Goal: Task Accomplishment & Management: Manage account settings

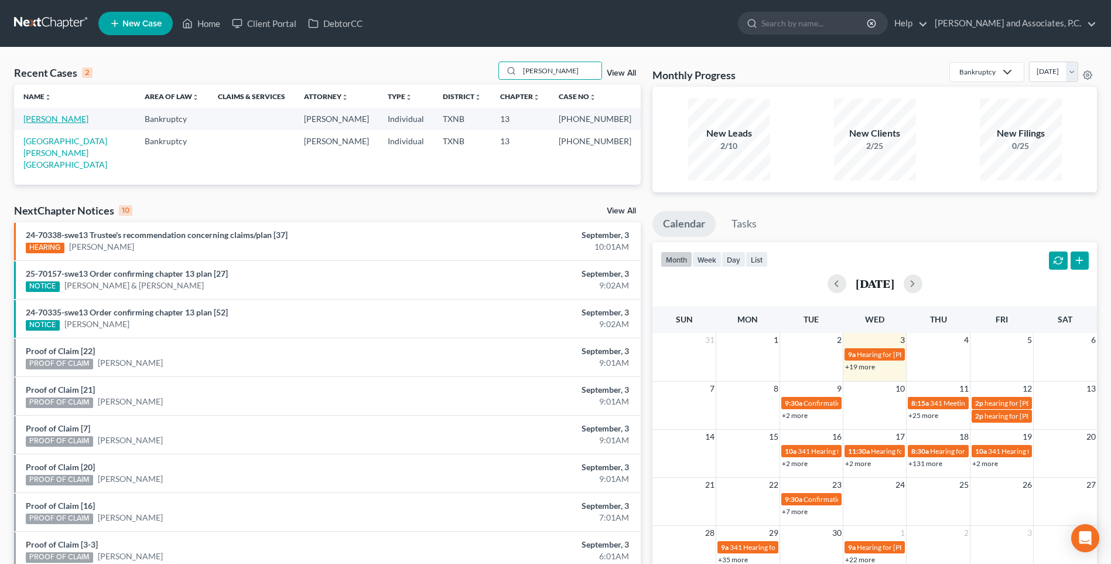
type input "[PERSON_NAME]"
click at [73, 122] on link "[PERSON_NAME]" at bounding box center [55, 119] width 65 height 10
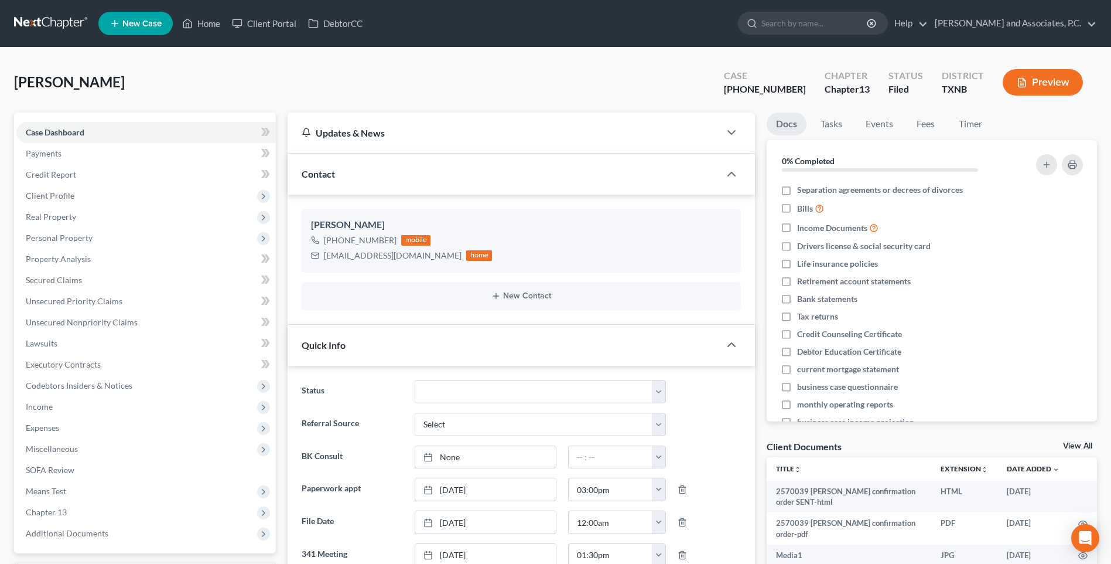
scroll to position [220, 0]
click at [209, 25] on link "Home" at bounding box center [201, 23] width 50 height 21
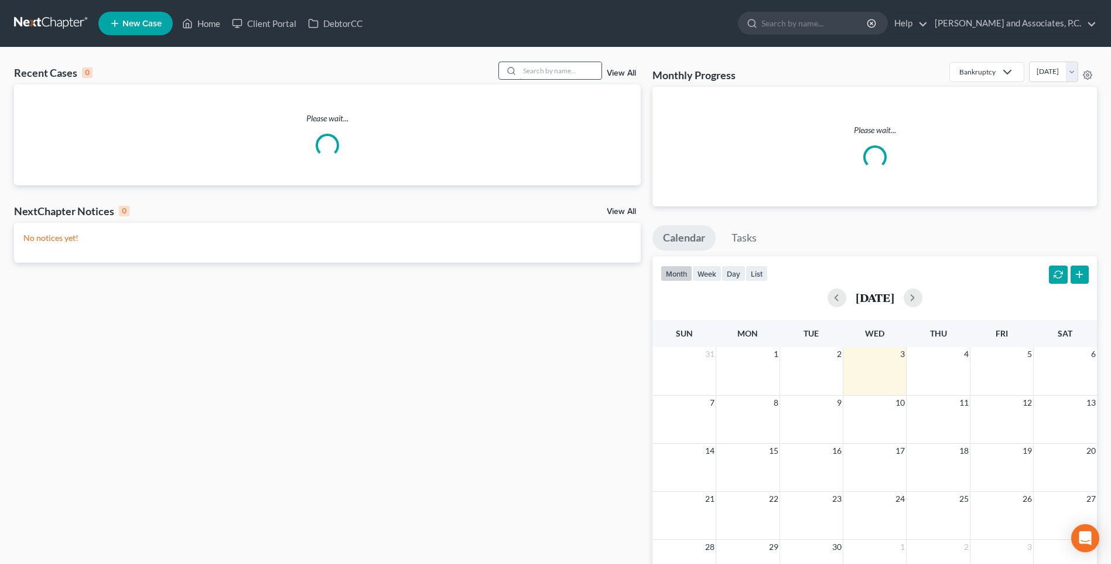
click at [542, 73] on input "search" at bounding box center [561, 70] width 82 height 17
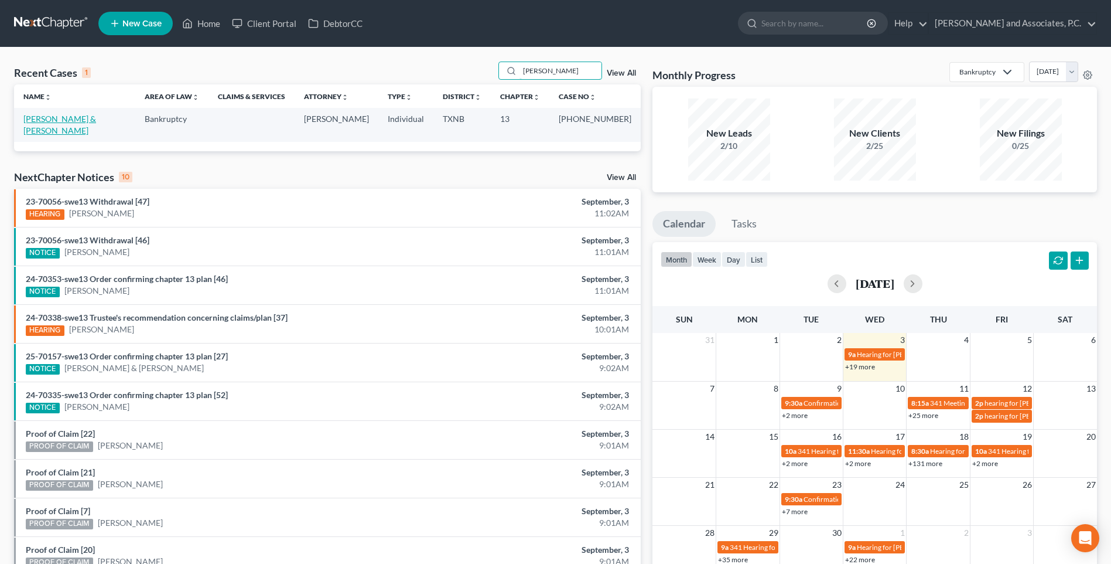
type input "[PERSON_NAME]"
click at [86, 121] on link "[PERSON_NAME] & [PERSON_NAME]" at bounding box center [59, 125] width 73 height 22
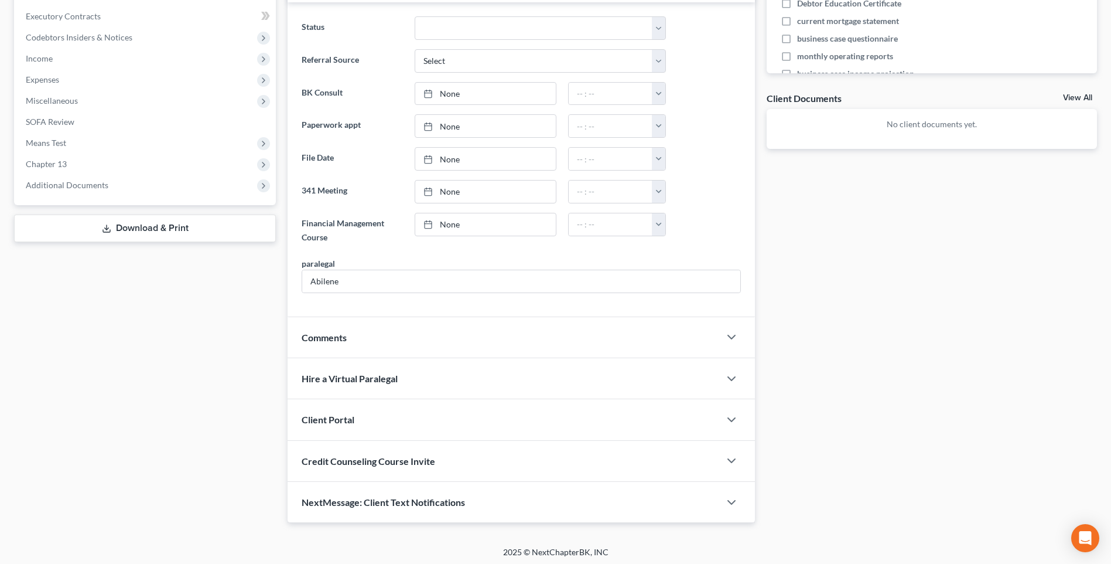
scroll to position [351, 0]
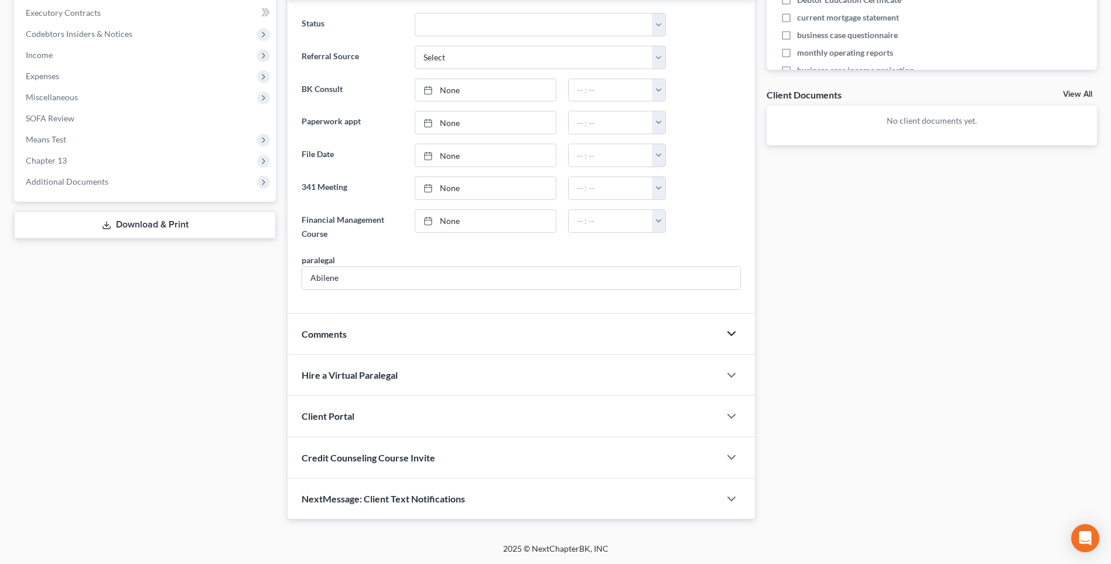
click at [730, 334] on polyline "button" at bounding box center [731, 334] width 7 height 4
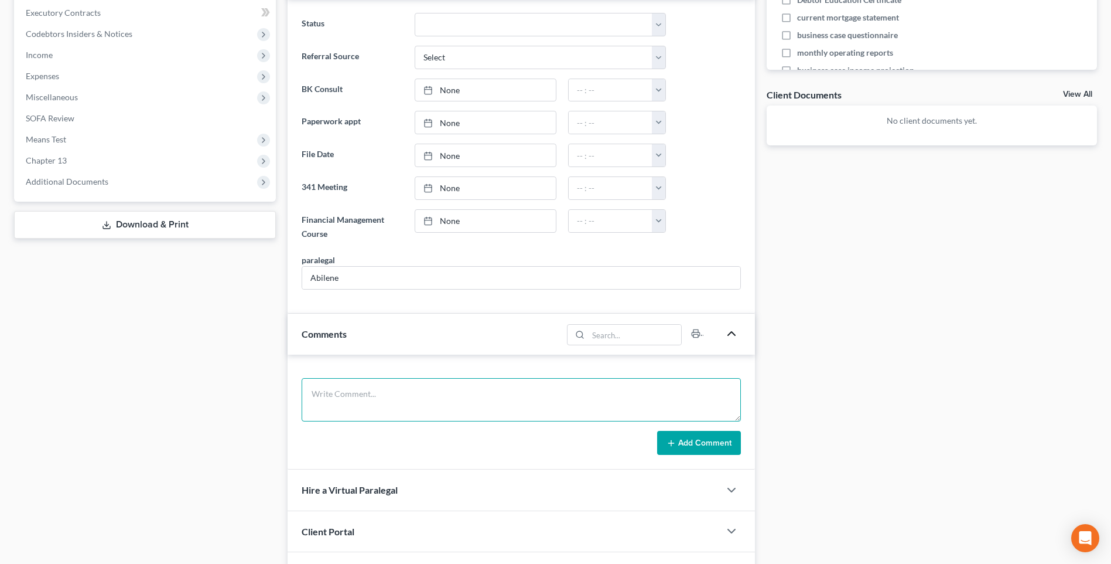
click at [388, 402] on textarea at bounding box center [521, 399] width 439 height 43
type textarea "Mailed certification letters. RA"
click at [691, 441] on button "Add Comment" at bounding box center [699, 443] width 84 height 25
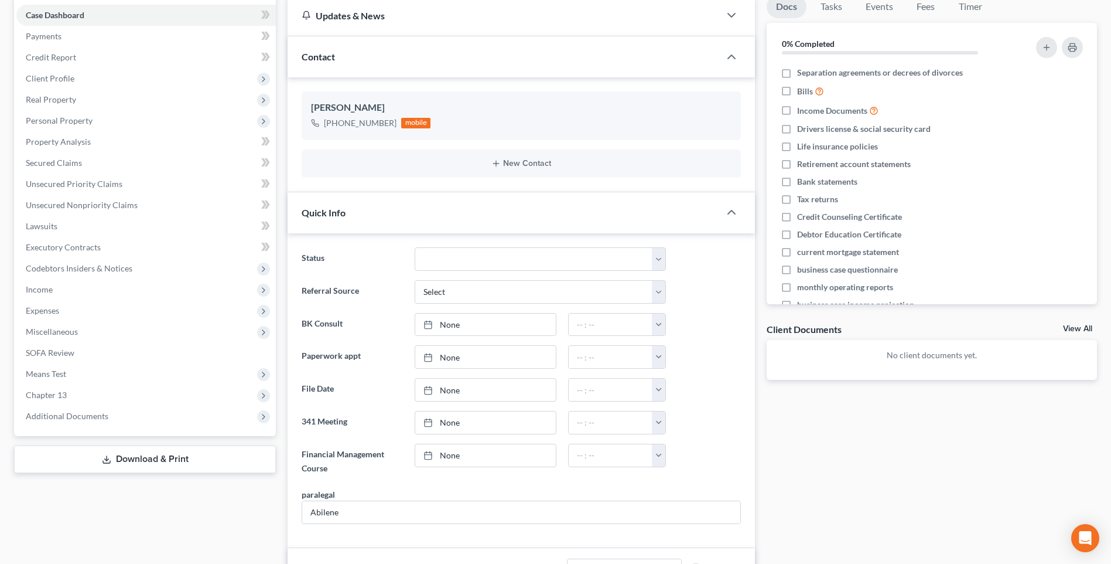
scroll to position [0, 0]
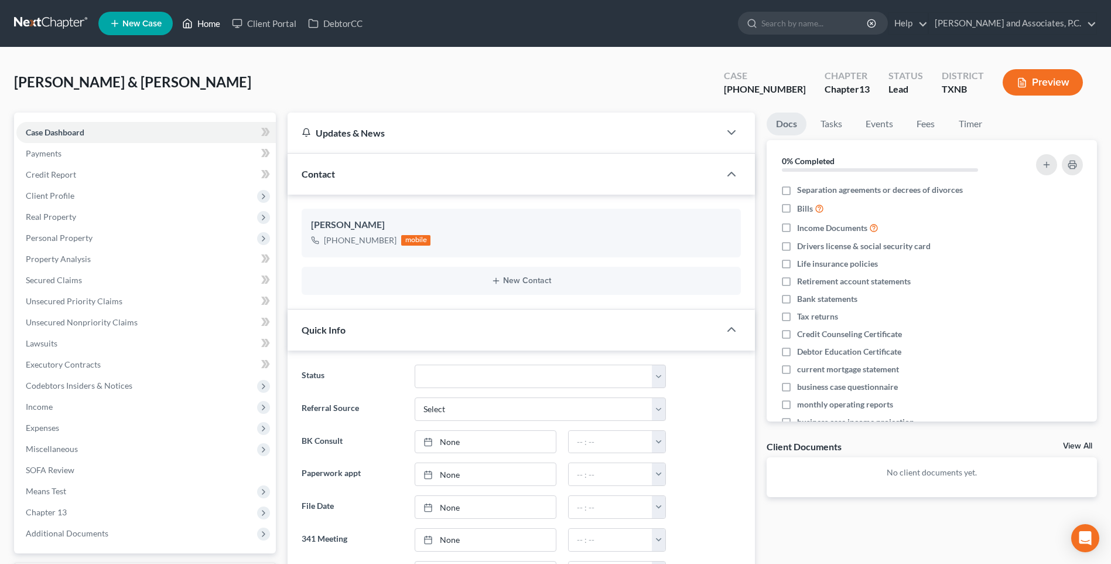
click at [204, 25] on link "Home" at bounding box center [201, 23] width 50 height 21
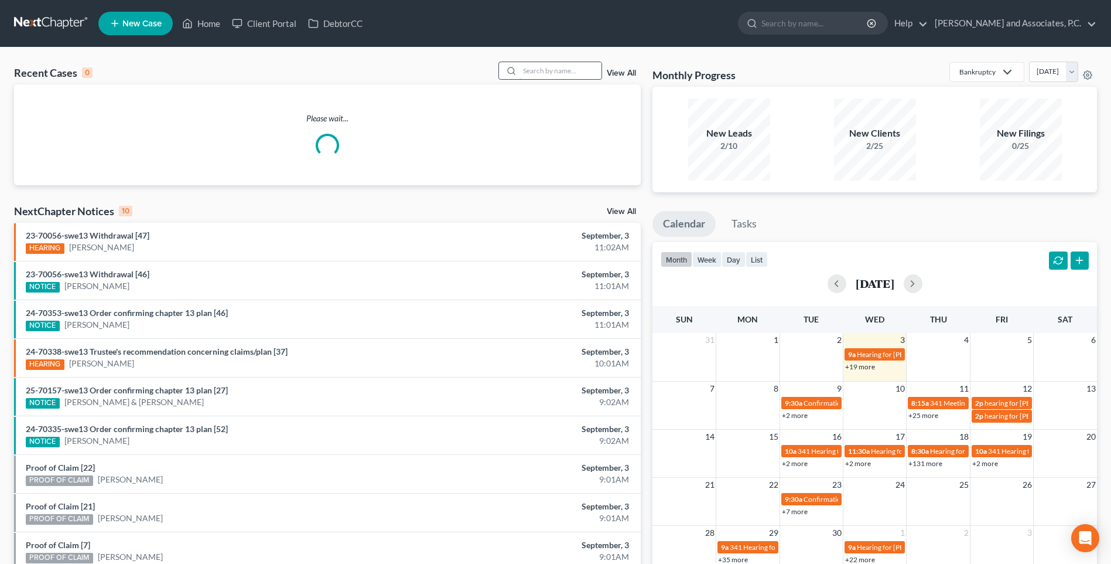
click at [540, 69] on input "search" at bounding box center [561, 70] width 82 height 17
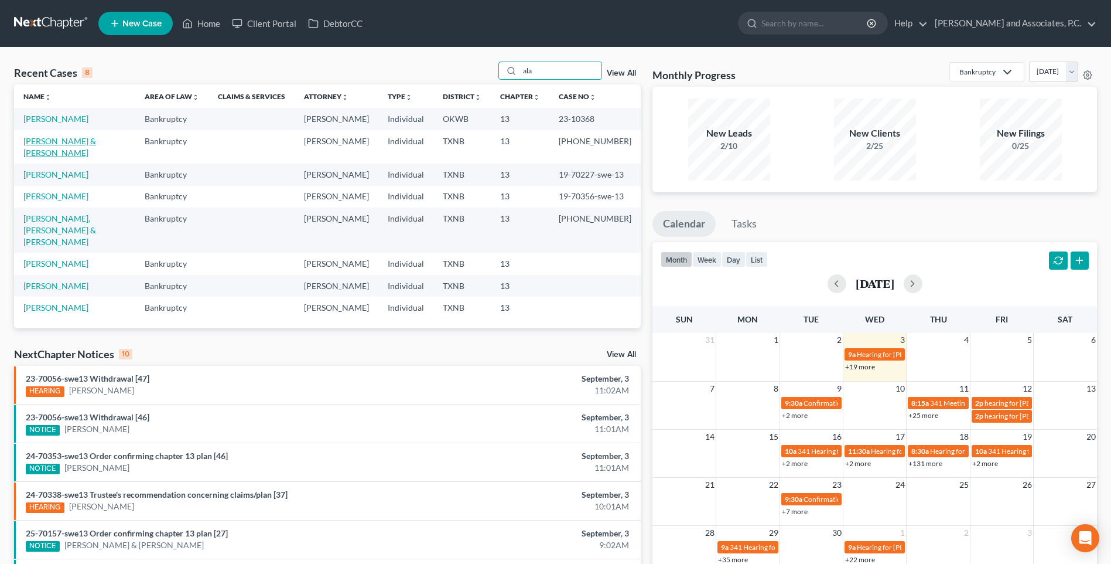
type input "ala"
click at [66, 154] on link "[PERSON_NAME] & [PERSON_NAME]" at bounding box center [59, 147] width 73 height 22
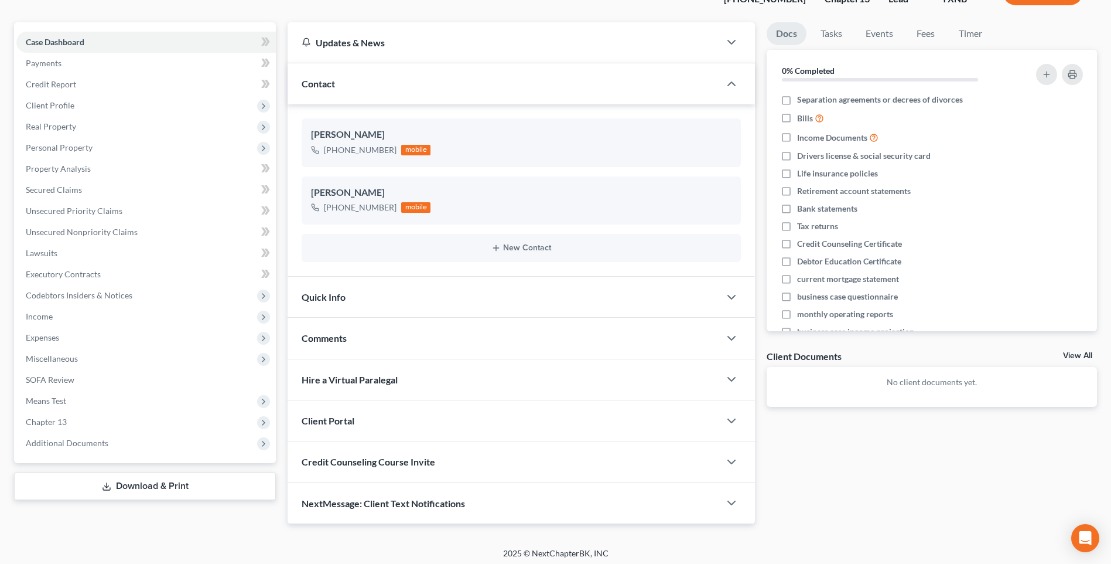
scroll to position [95, 0]
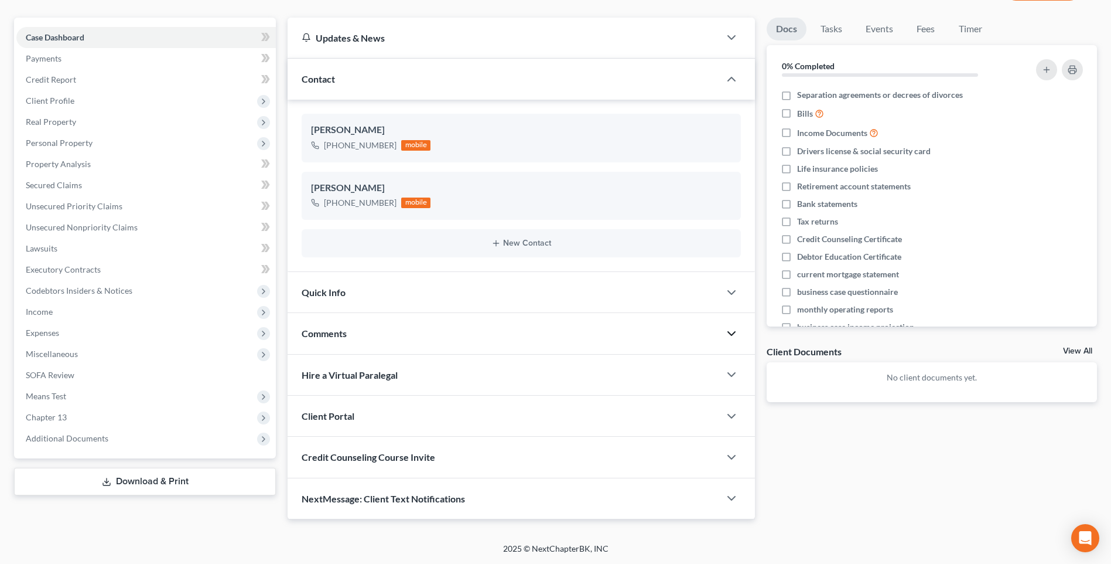
click at [732, 334] on polyline "button" at bounding box center [731, 334] width 7 height 4
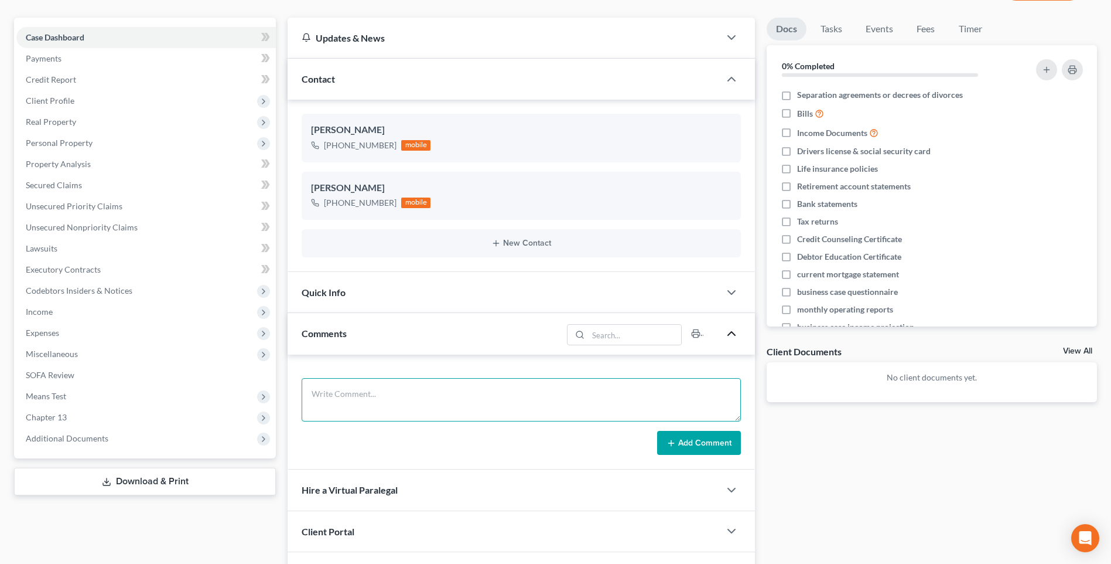
click at [425, 397] on textarea at bounding box center [521, 399] width 439 height 43
type textarea "Mailed certification letters. RA"
click at [727, 442] on button "Add Comment" at bounding box center [699, 443] width 84 height 25
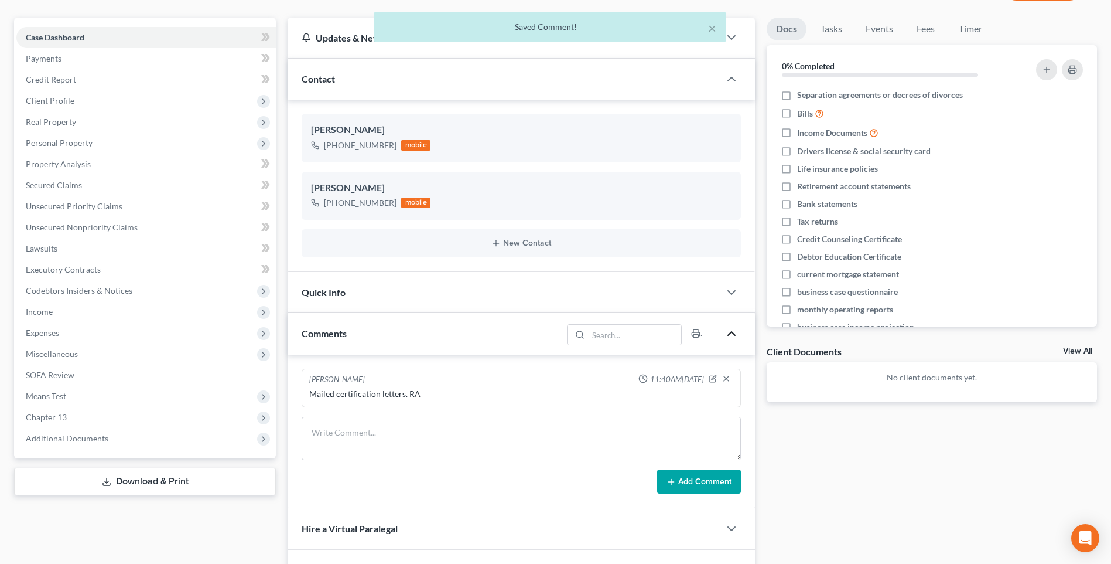
scroll to position [29, 0]
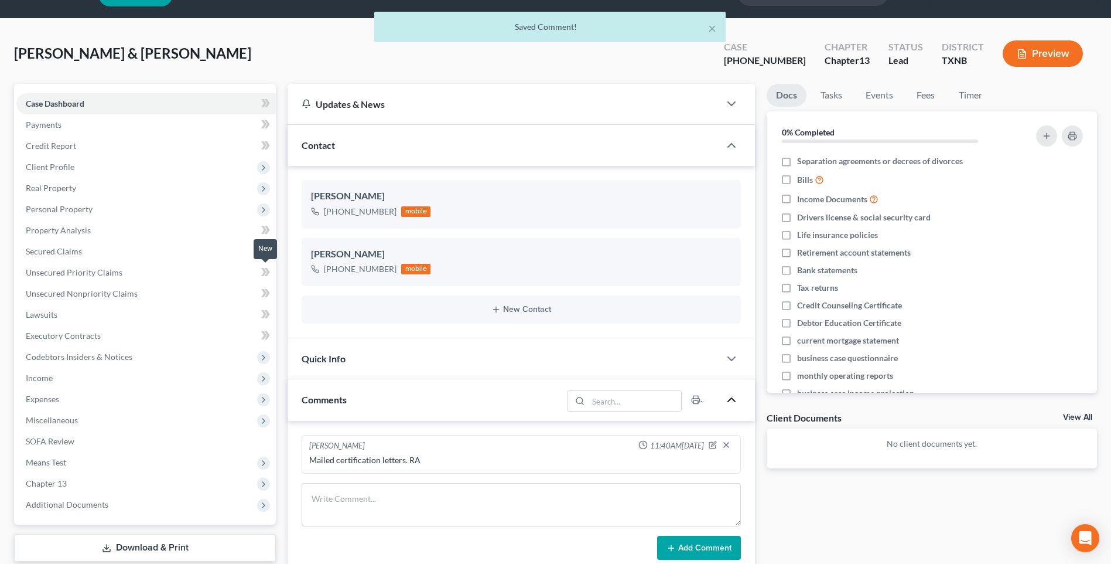
click at [210, 25] on div "× Saved Comment!" at bounding box center [549, 30] width 1111 height 36
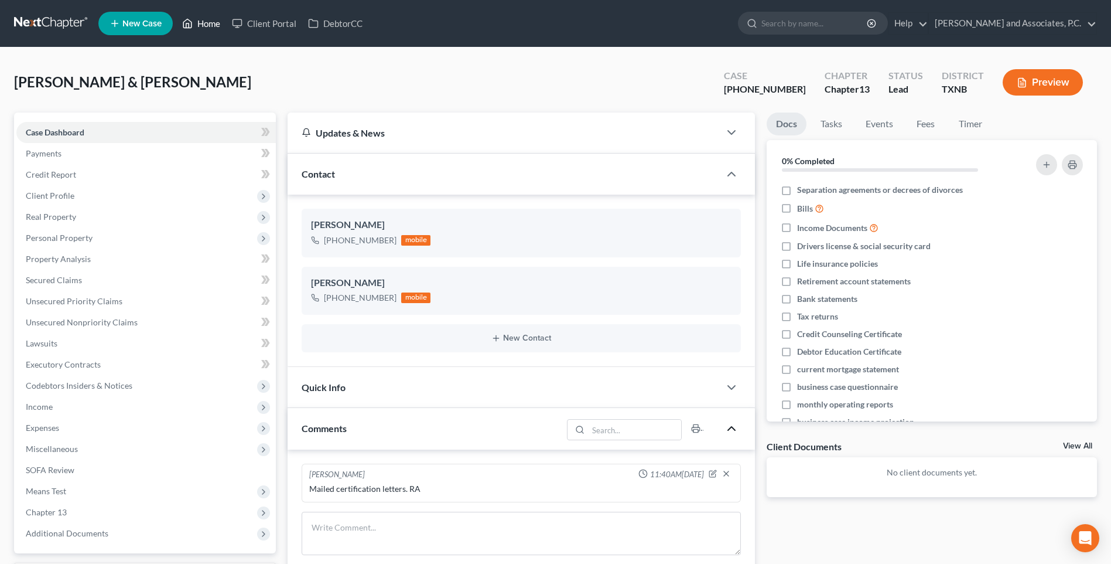
click at [210, 25] on link "Home" at bounding box center [201, 23] width 50 height 21
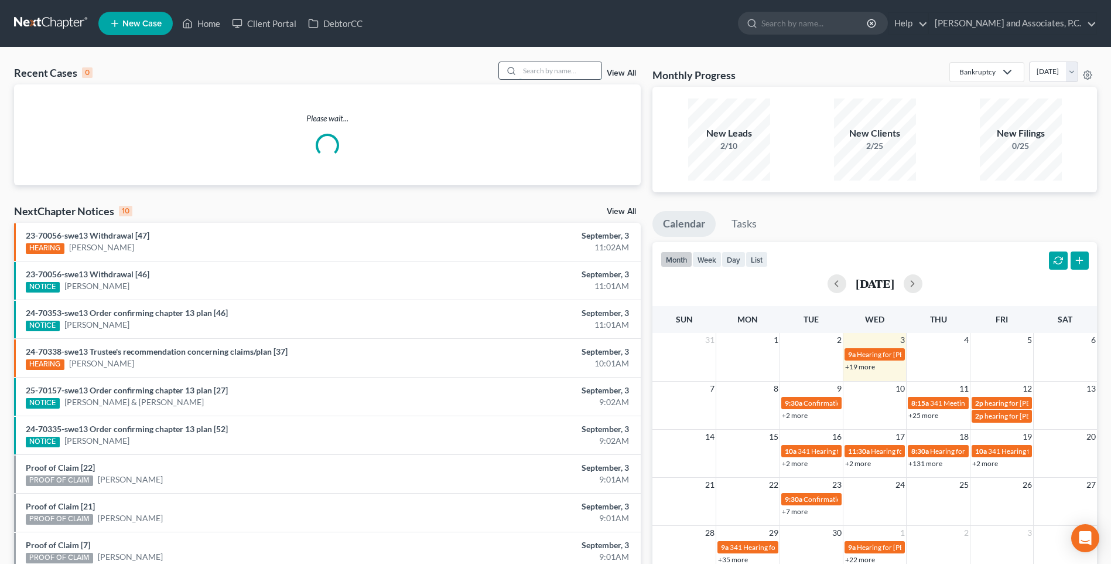
click at [539, 70] on input "search" at bounding box center [561, 70] width 82 height 17
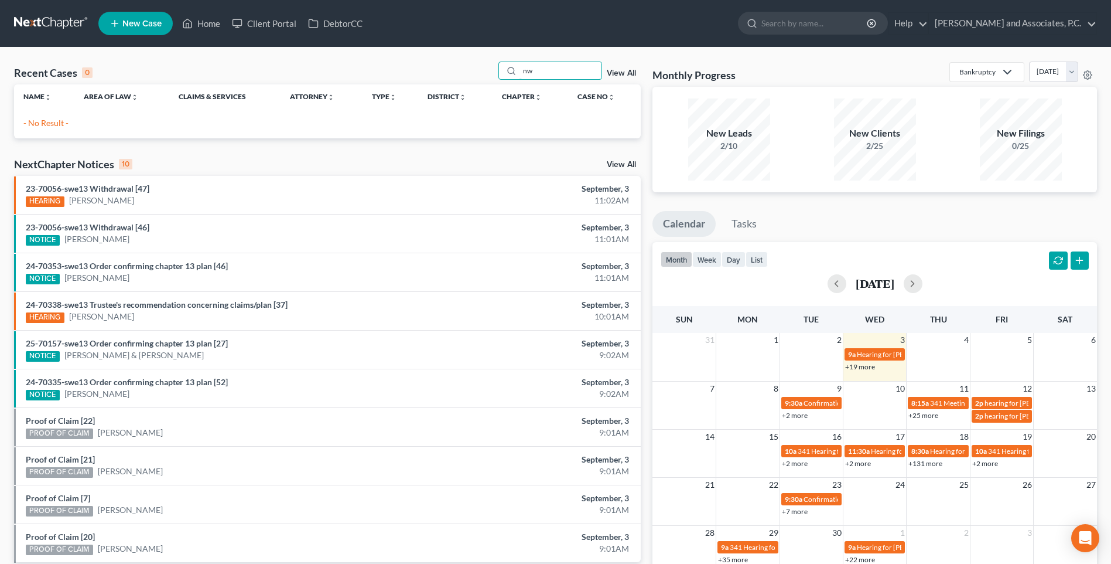
type input "n"
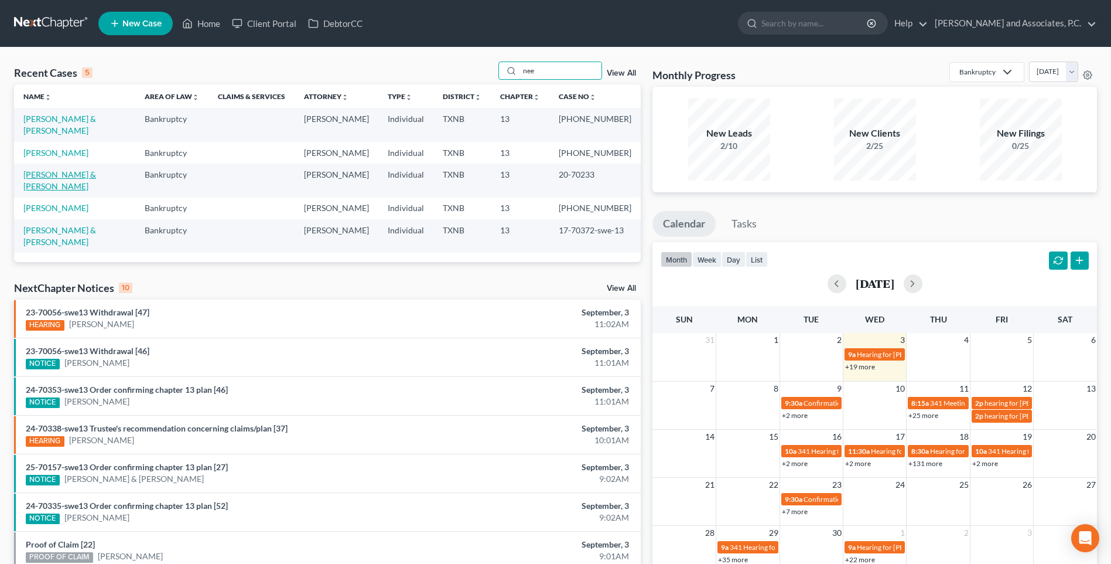
type input "nee"
click at [84, 169] on link "[PERSON_NAME] & [PERSON_NAME]" at bounding box center [59, 180] width 73 height 22
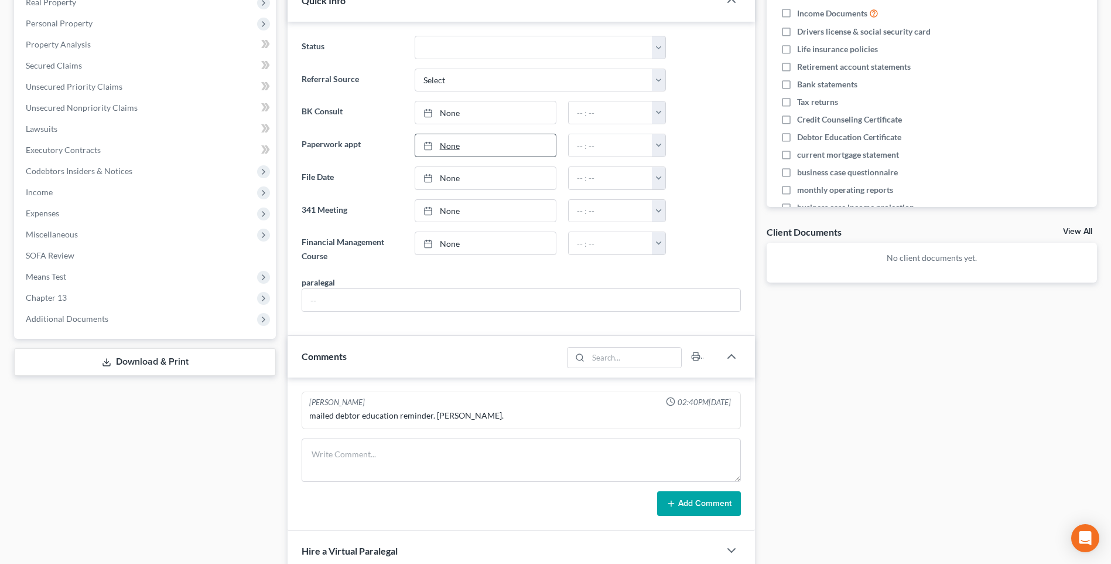
scroll to position [293, 0]
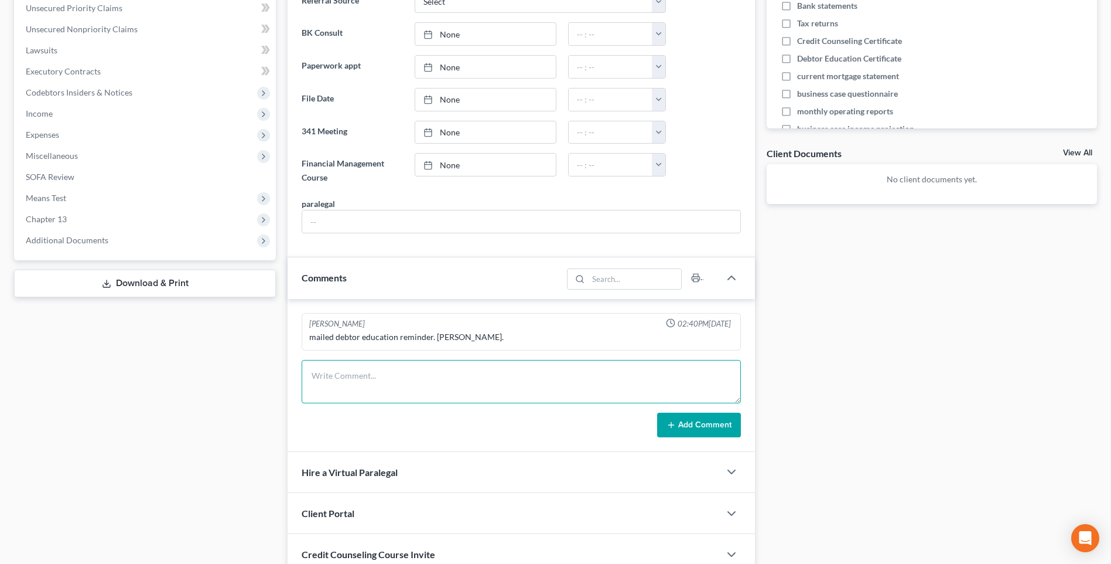
click at [332, 385] on textarea at bounding box center [521, 381] width 439 height 43
type textarea "Mailed certification letters. RA"
click at [696, 426] on button "Add Comment" at bounding box center [699, 424] width 84 height 25
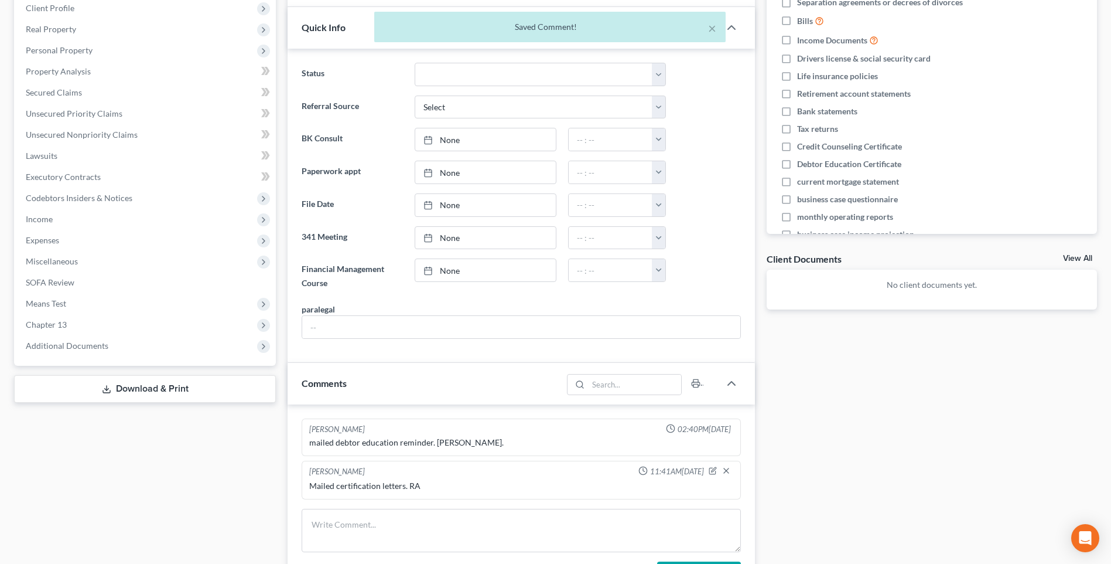
scroll to position [0, 0]
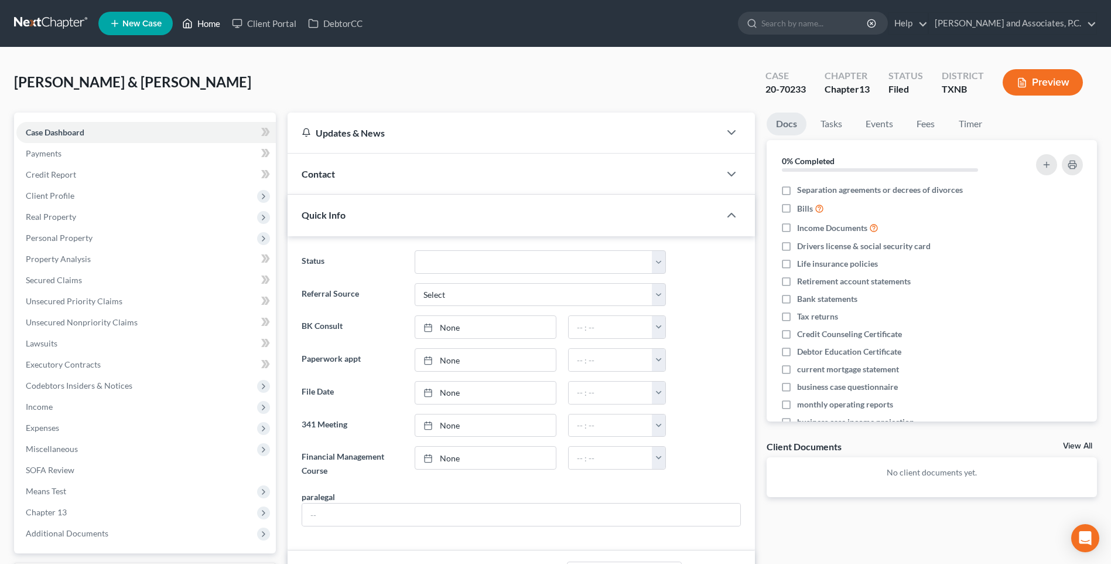
click at [210, 25] on link "Home" at bounding box center [201, 23] width 50 height 21
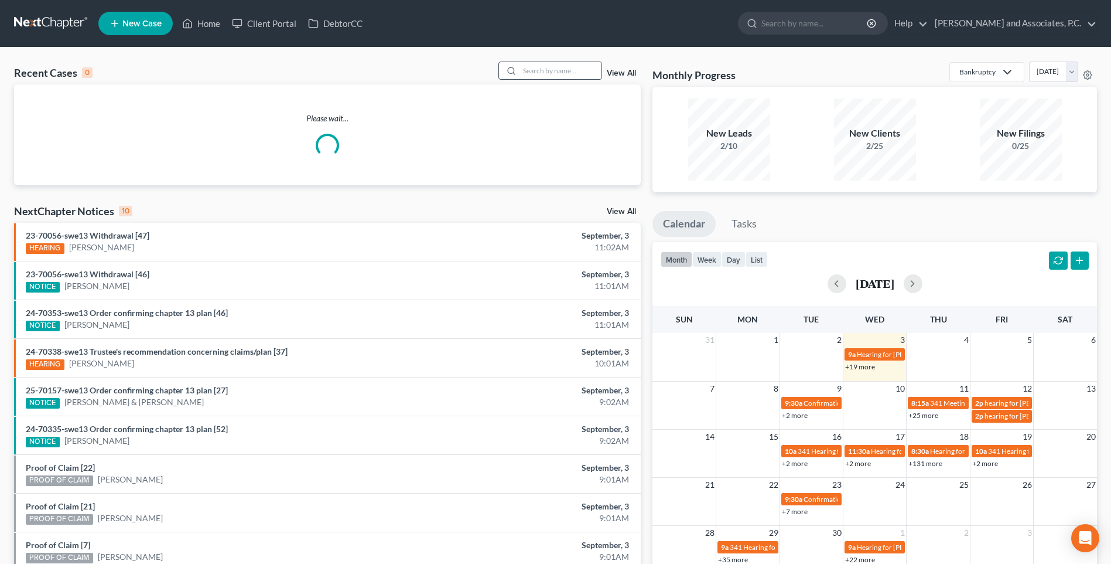
click at [534, 70] on input "search" at bounding box center [561, 70] width 82 height 17
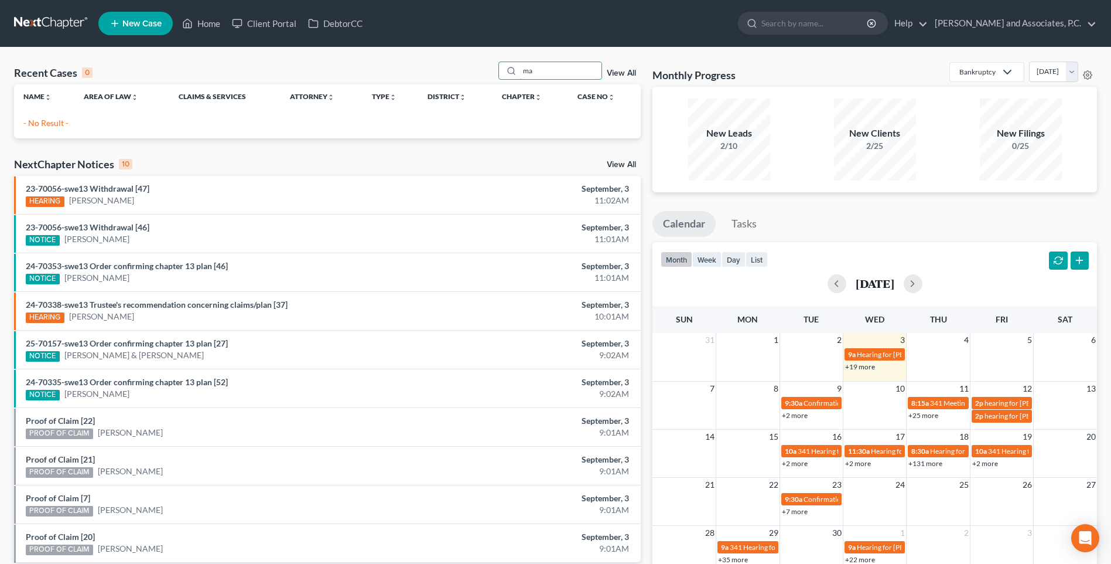
type input "m"
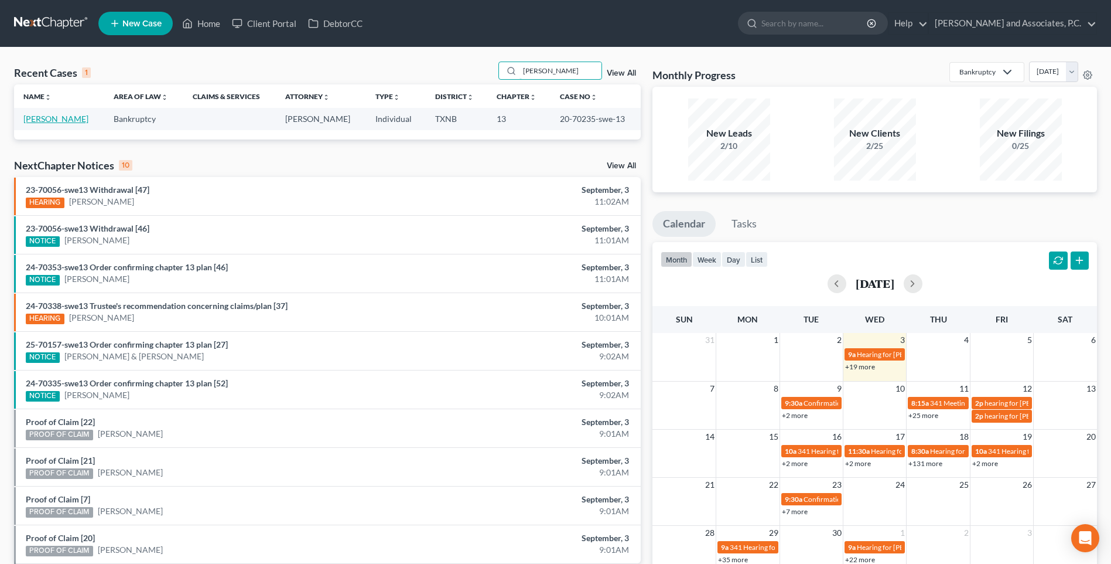
type input "[PERSON_NAME]"
click at [88, 117] on link "[PERSON_NAME]" at bounding box center [55, 119] width 65 height 10
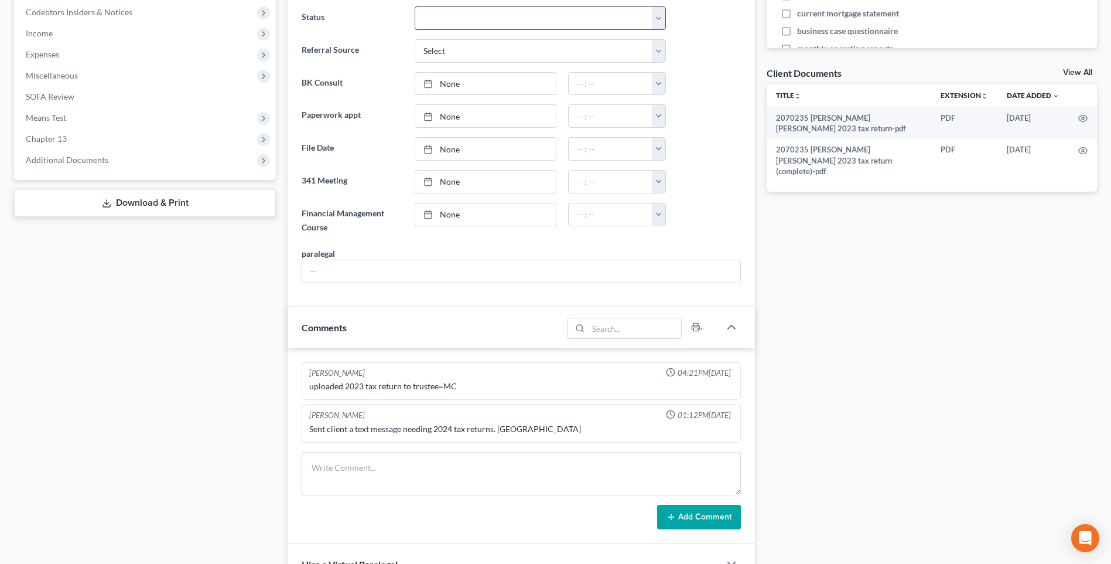
scroll to position [469, 0]
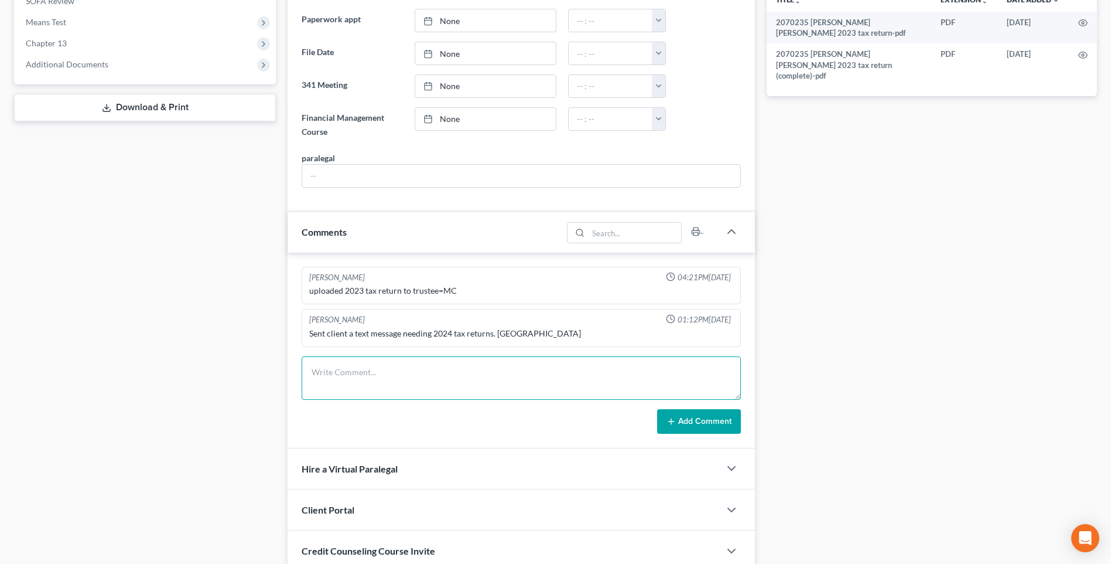
click at [359, 379] on textarea at bounding box center [521, 377] width 439 height 43
type textarea "Mailed certification letter. RA"
click at [723, 422] on button "Add Comment" at bounding box center [699, 421] width 84 height 25
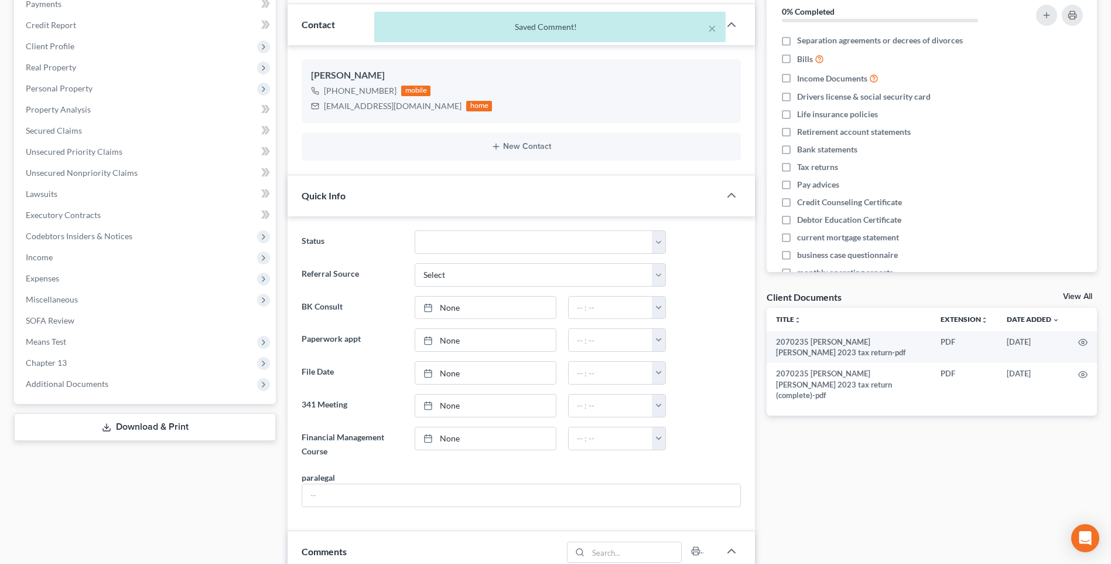
scroll to position [0, 0]
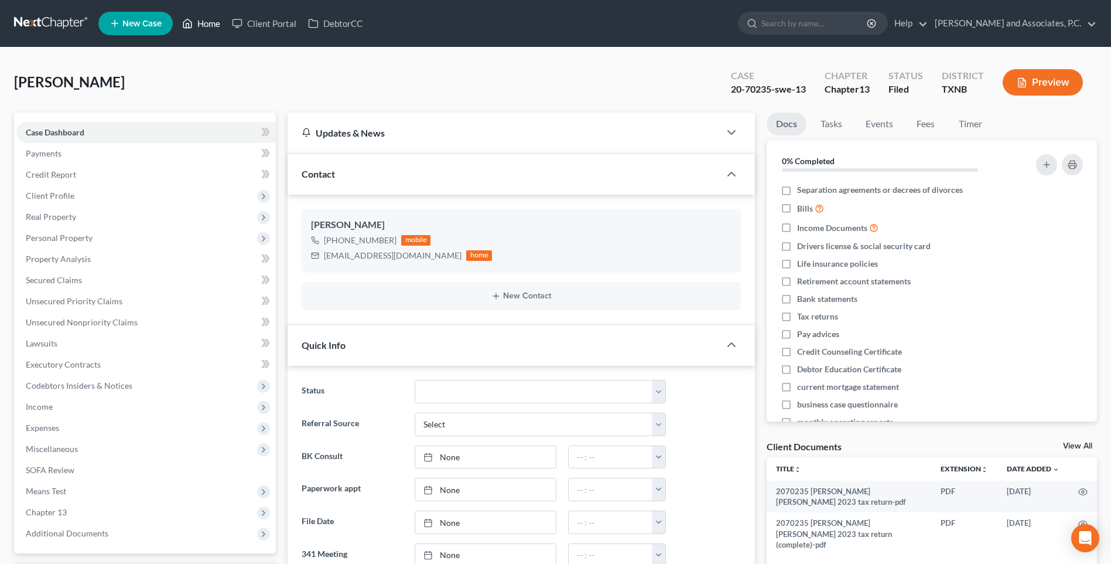
click at [204, 25] on link "Home" at bounding box center [201, 23] width 50 height 21
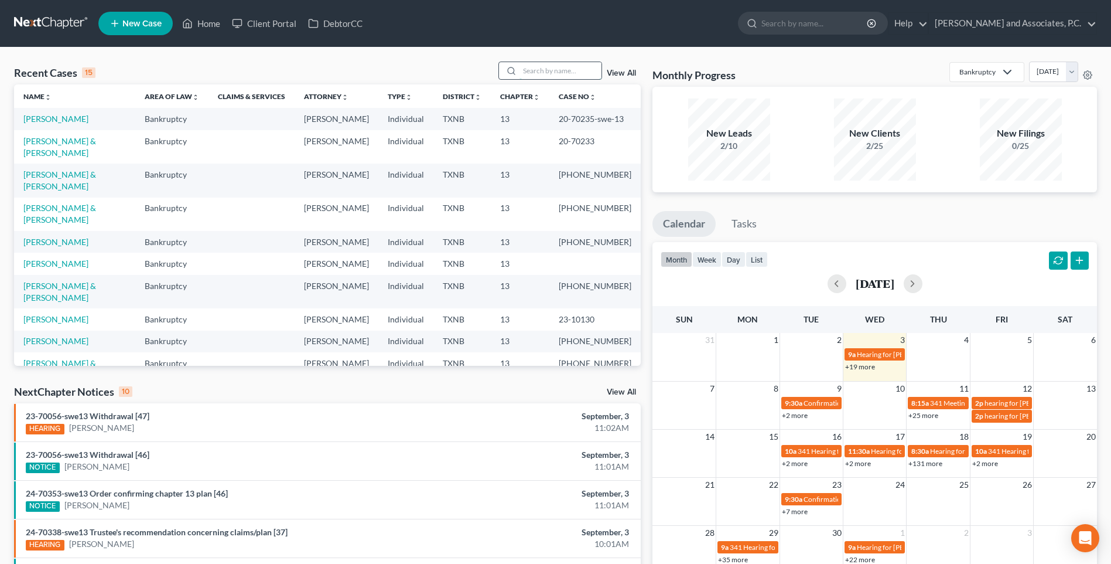
click at [536, 74] on input "search" at bounding box center [561, 70] width 82 height 17
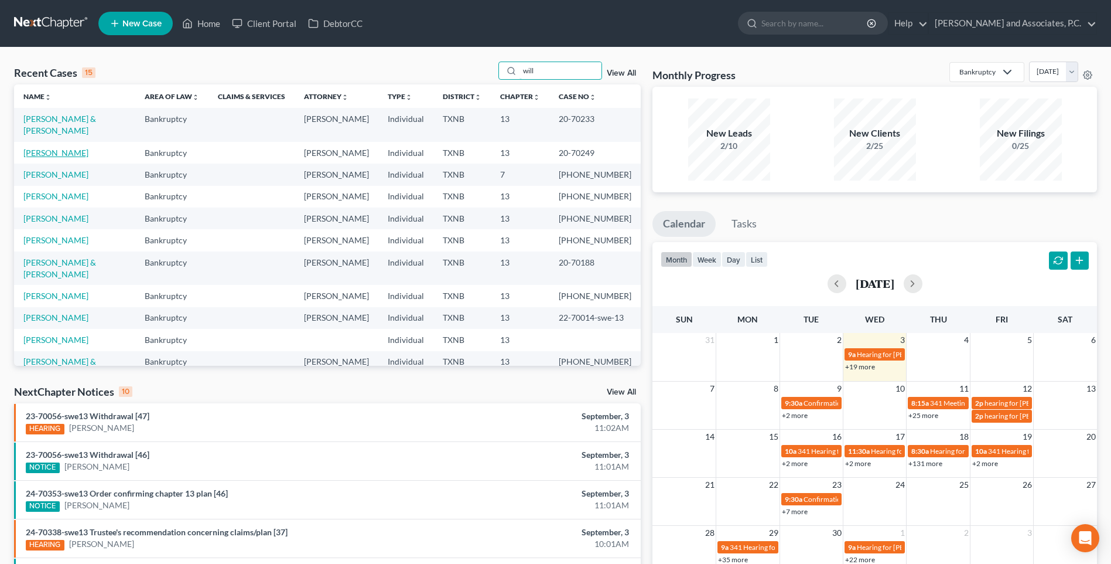
type input "will"
click at [56, 148] on link "[PERSON_NAME]" at bounding box center [55, 153] width 65 height 10
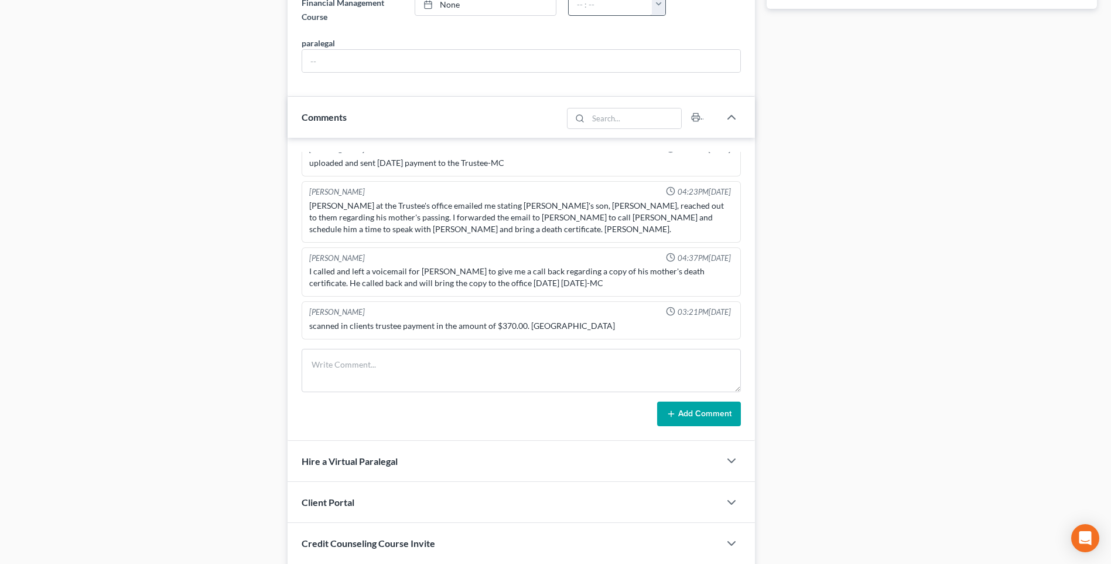
scroll to position [644, 0]
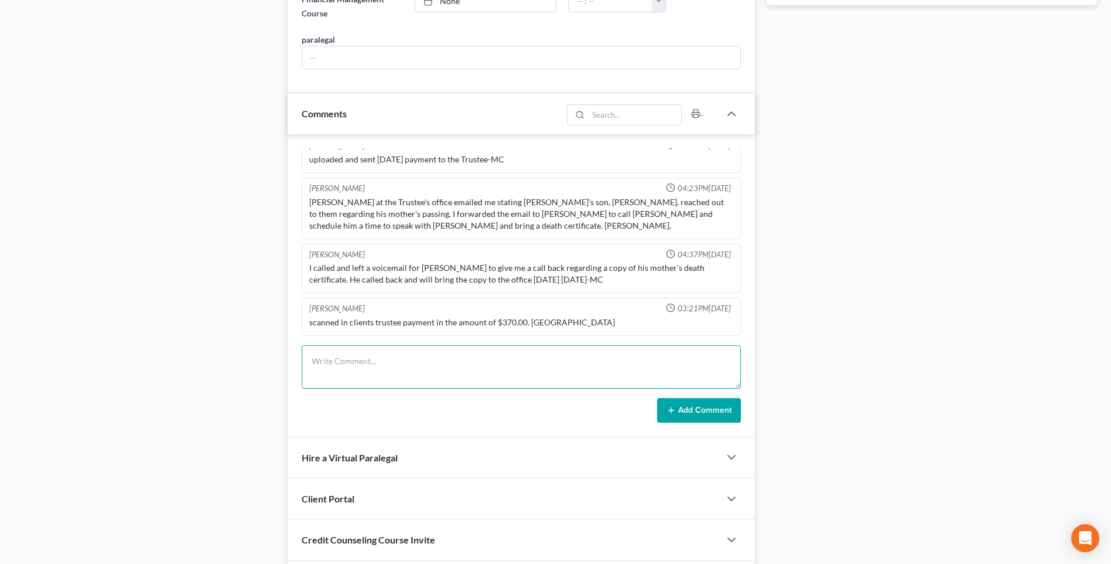
click at [333, 367] on textarea at bounding box center [521, 366] width 439 height 43
type textarea "Called client's son about certification letter. RA"
click at [698, 411] on button "Add Comment" at bounding box center [699, 410] width 84 height 25
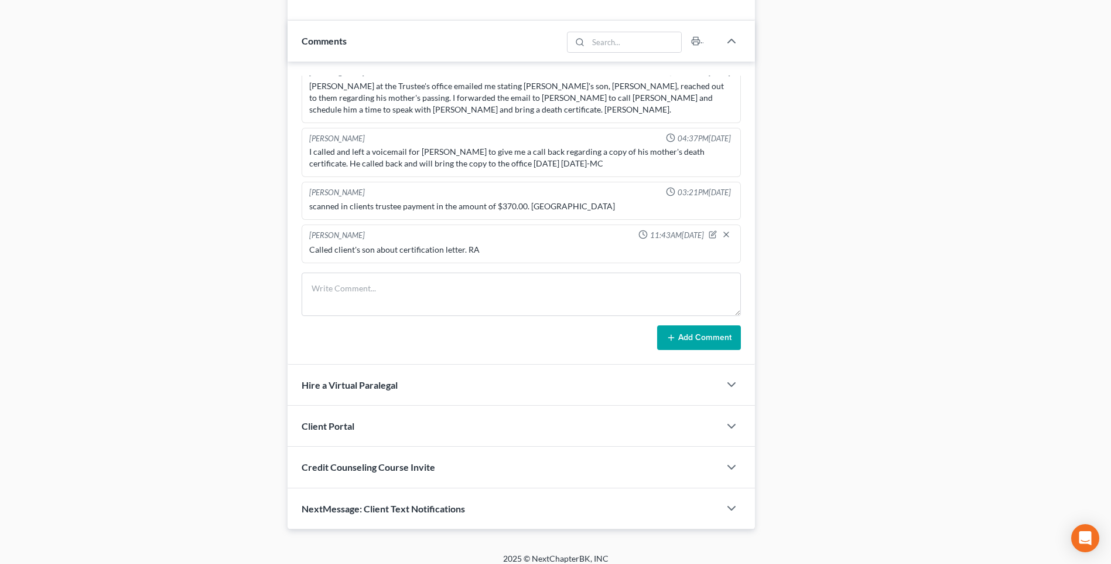
scroll to position [727, 0]
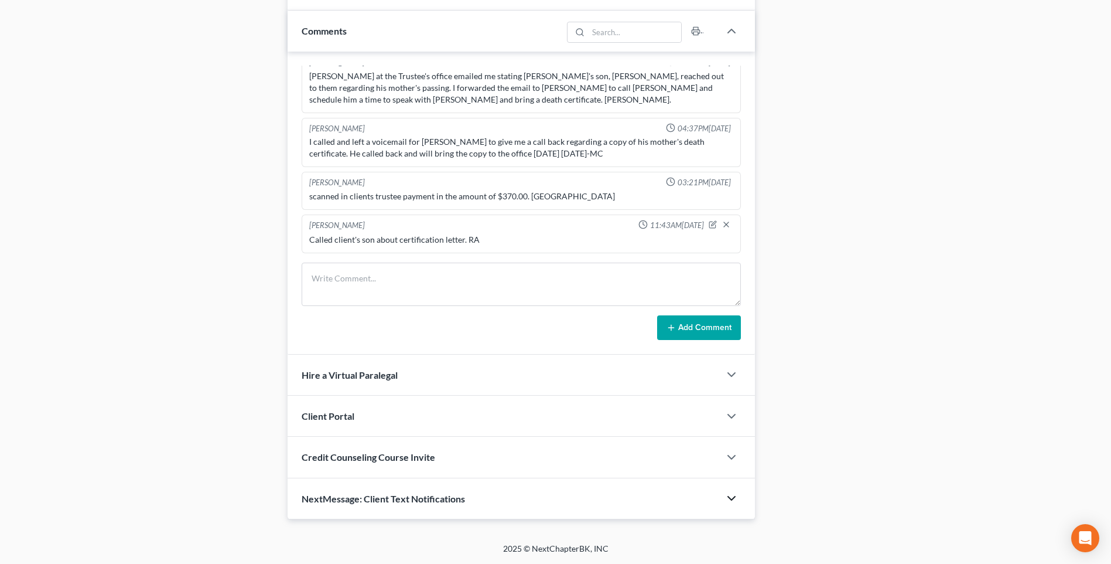
click at [733, 498] on polyline "button" at bounding box center [731, 498] width 7 height 4
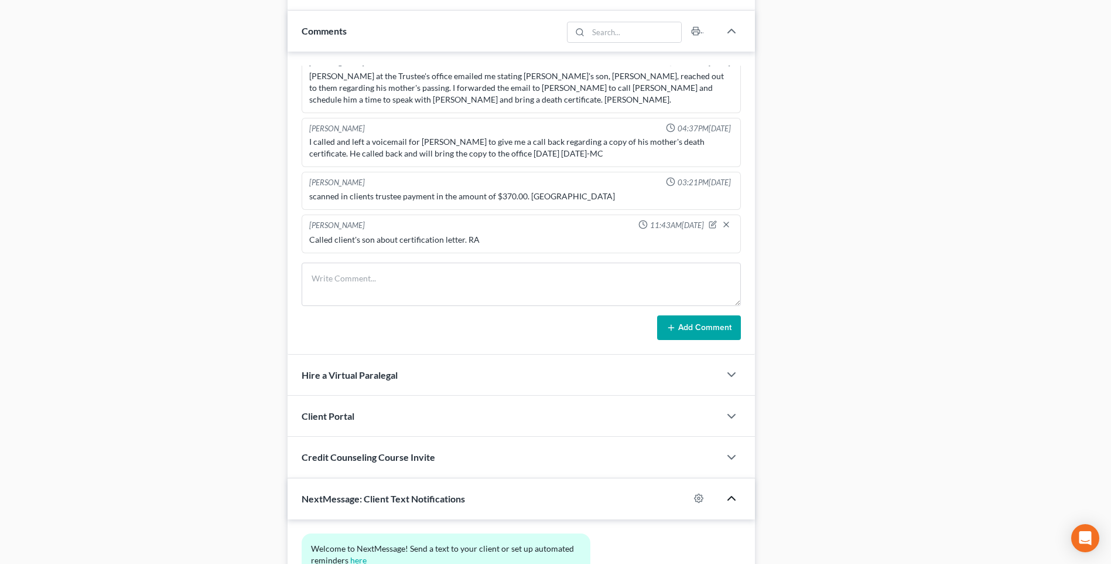
scroll to position [0, 0]
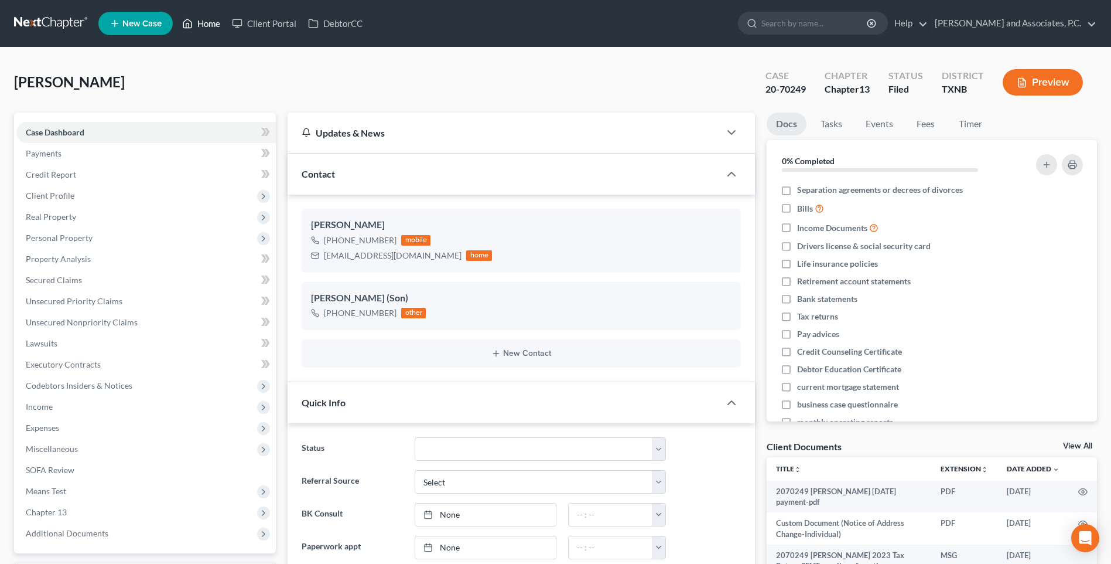
click at [210, 26] on link "Home" at bounding box center [201, 23] width 50 height 21
